Goal: Task Accomplishment & Management: Complete application form

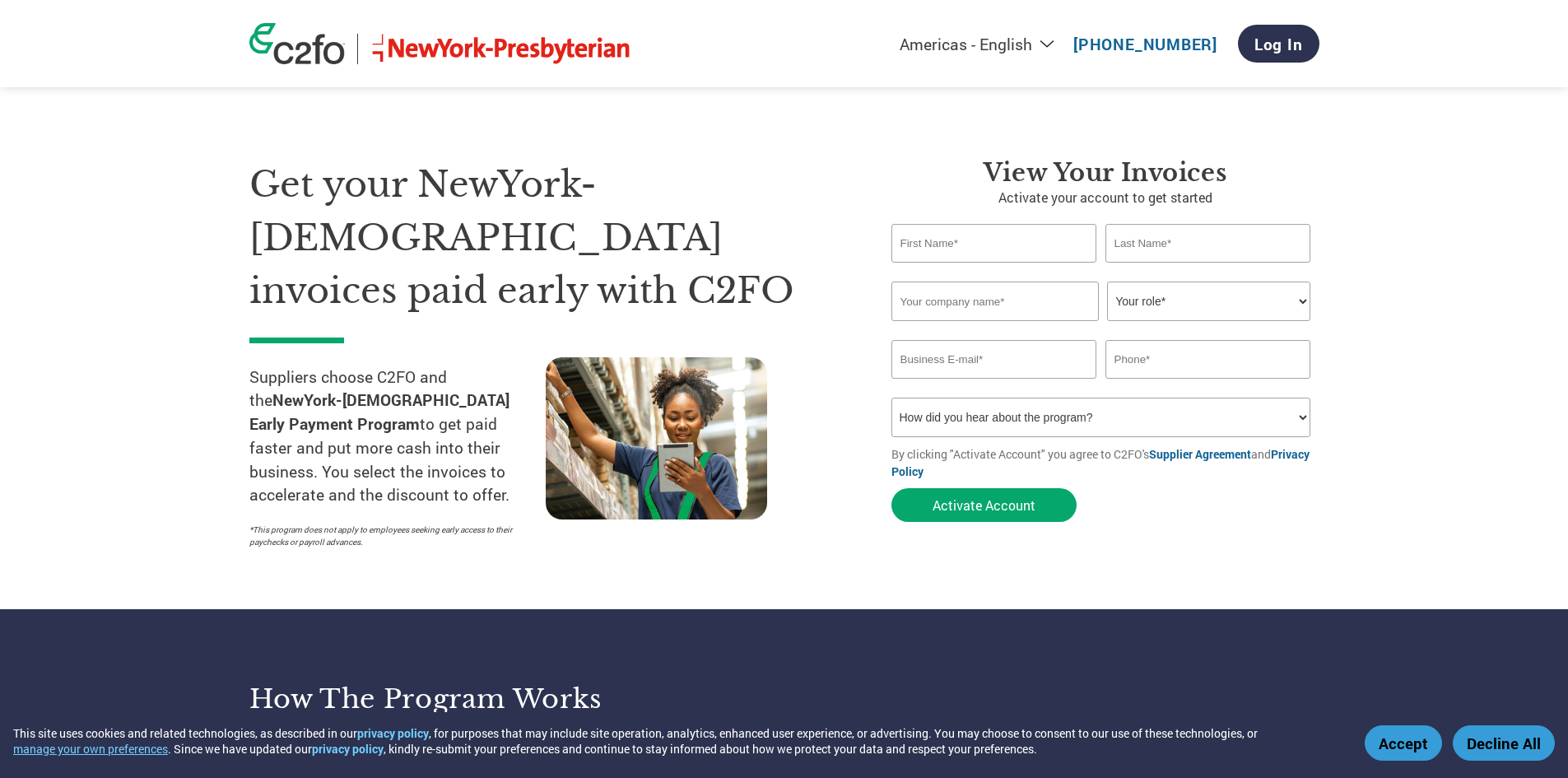
click at [1023, 250] on input "text" at bounding box center [994, 243] width 206 height 39
type input "[PERSON_NAME]"
type input "Carlton"
type input "[EMAIL_ADDRESS][DOMAIN_NAME]"
type input "2129739500"
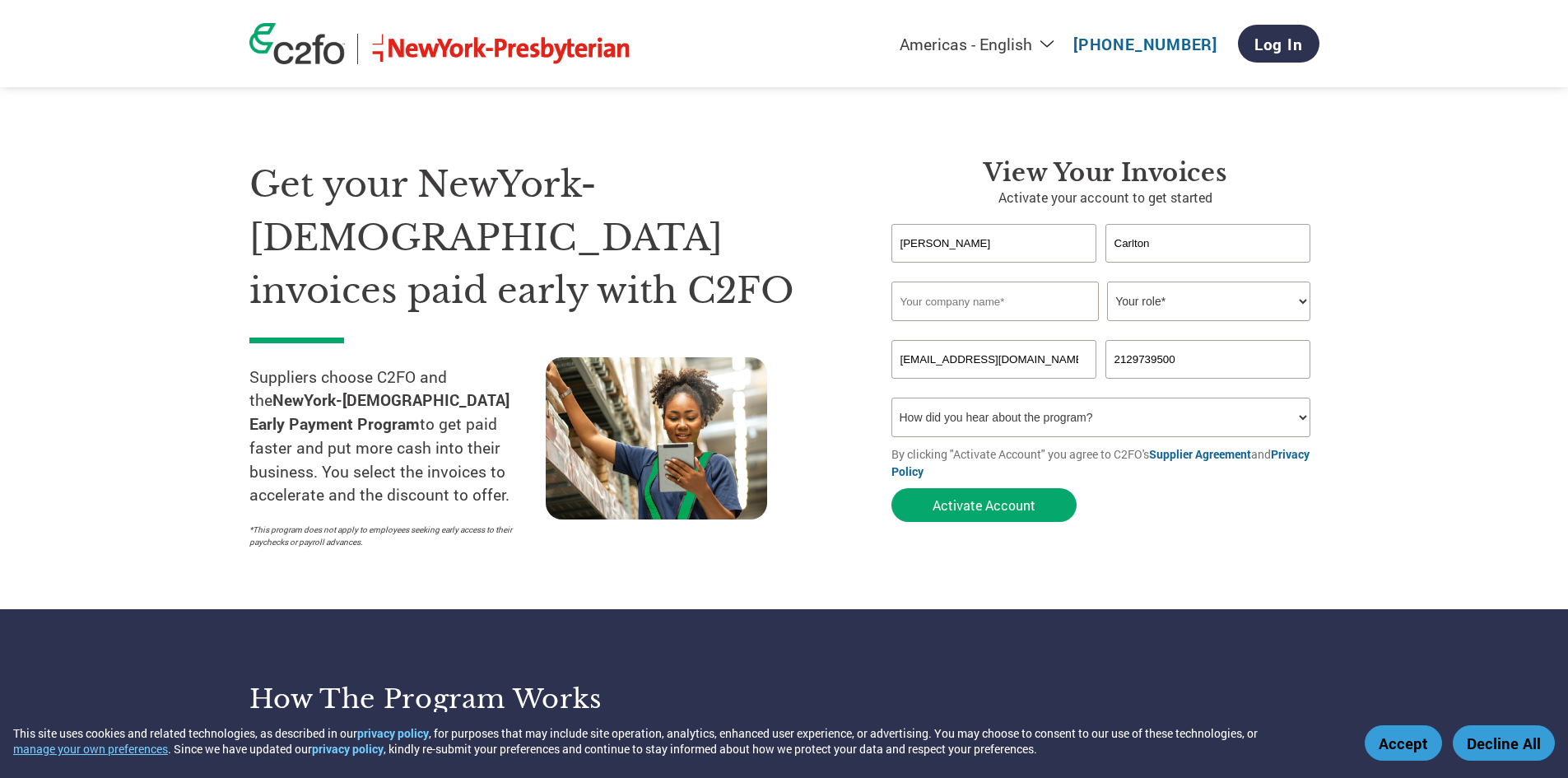
click at [1024, 303] on input "text" at bounding box center [995, 301] width 207 height 40
type input "Carlton Architectural"
click at [1259, 294] on select "Your role* CFO Controller Credit Manager Finance Director Treasurer CEO Preside…" at bounding box center [1209, 301] width 204 height 40
select select "BOOKKEEPER"
click at [1108, 282] on select "Your role* CFO Controller Credit Manager Finance Director Treasurer CEO Preside…" at bounding box center [1209, 301] width 204 height 40
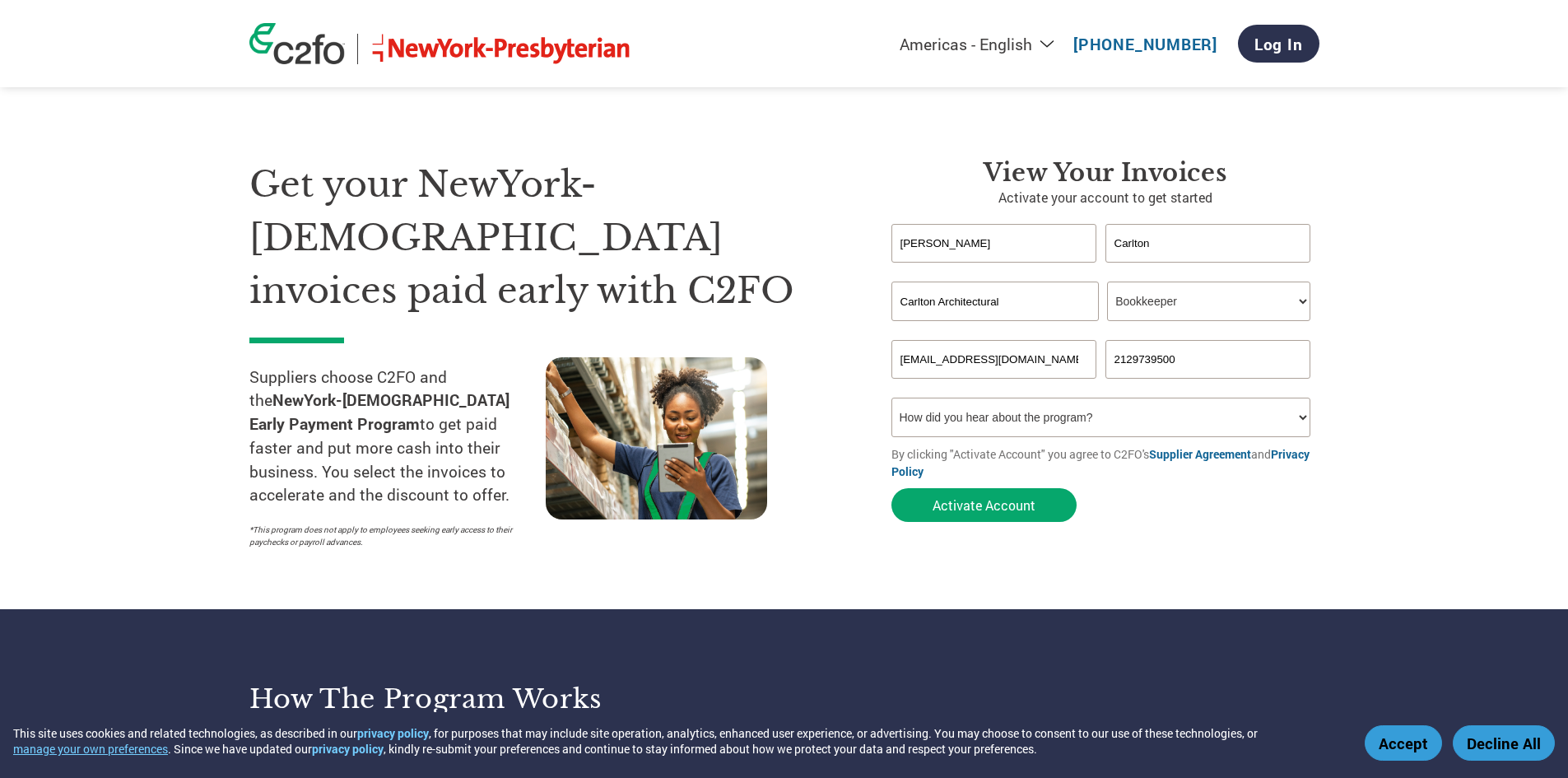
click at [1040, 248] on input "[PERSON_NAME]" at bounding box center [994, 243] width 206 height 39
type input "Odette"
click at [1203, 242] on input "Carlton" at bounding box center [1208, 243] width 206 height 39
type input "C"
type input "Ferrera"
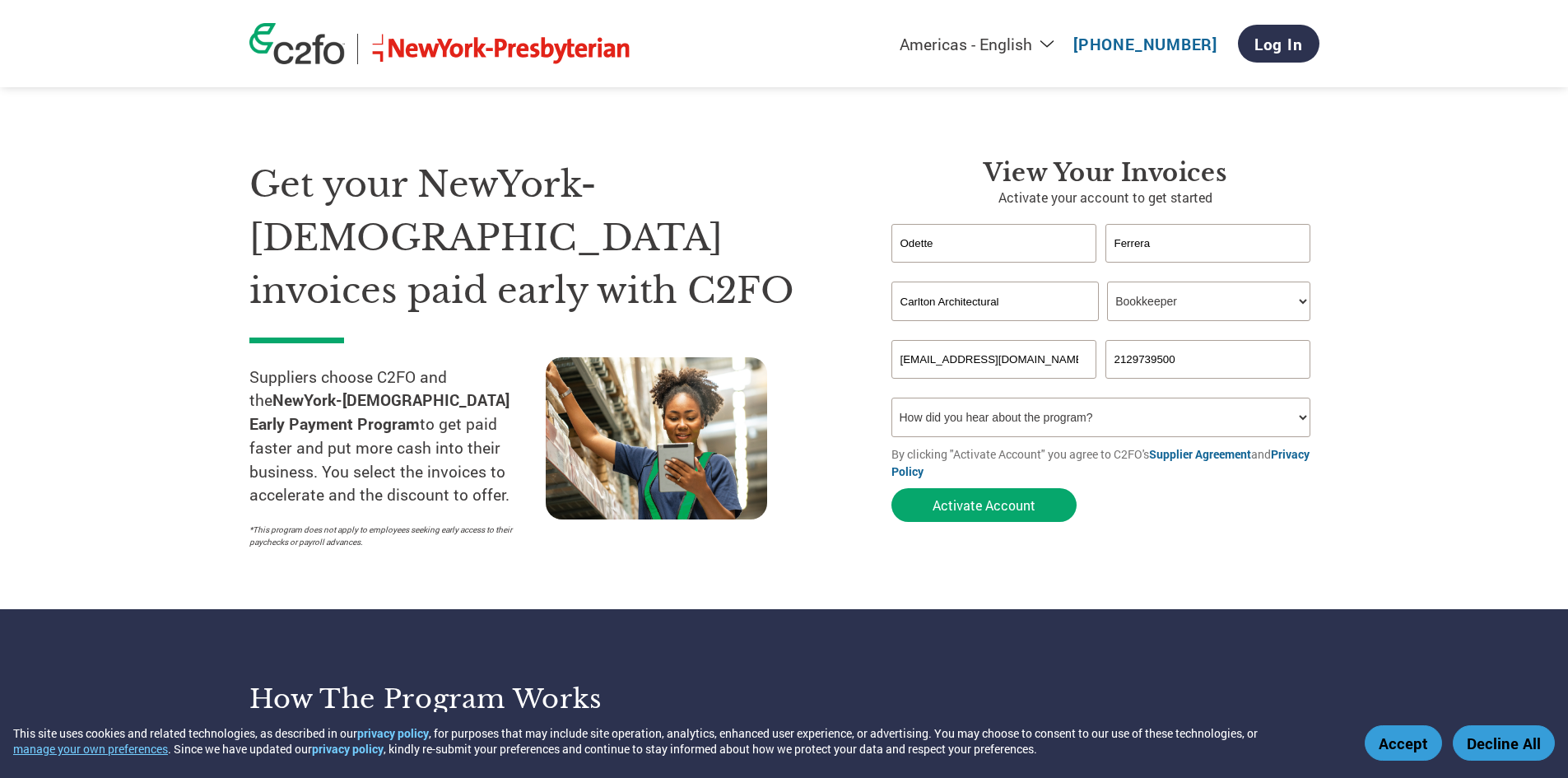
click at [1301, 415] on select "How did you hear about the program? Received a letter Email Social Media Online…" at bounding box center [1101, 417] width 420 height 40
select select "Other"
click at [892, 398] on select "How did you hear about the program? Received a letter Email Social Media Online…" at bounding box center [1101, 417] width 420 height 40
click at [1018, 508] on button "Activate Account" at bounding box center [984, 505] width 185 height 34
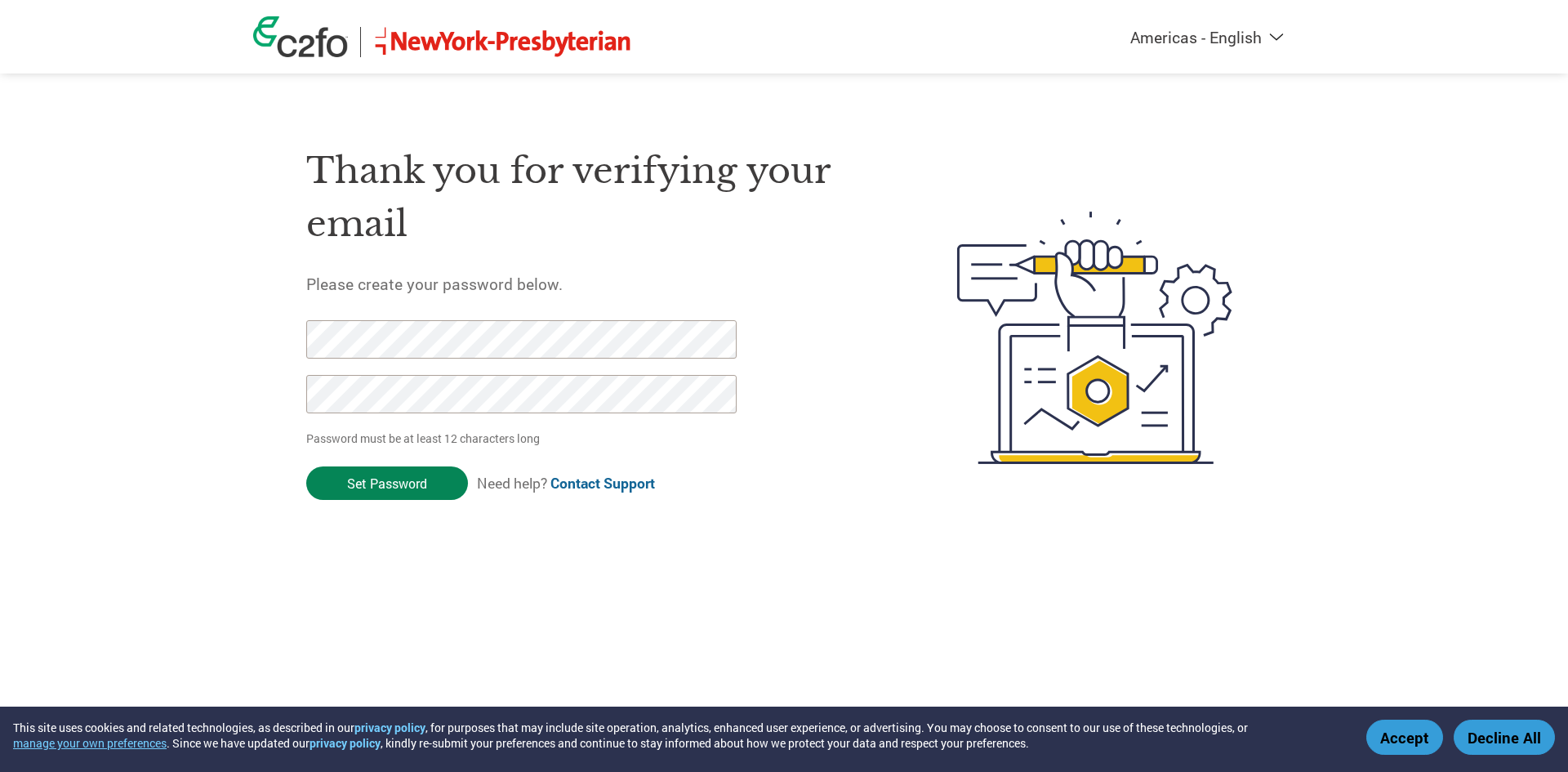
click at [397, 489] on input "Set Password" at bounding box center [387, 483] width 162 height 34
